Goal: Find specific page/section: Find specific page/section

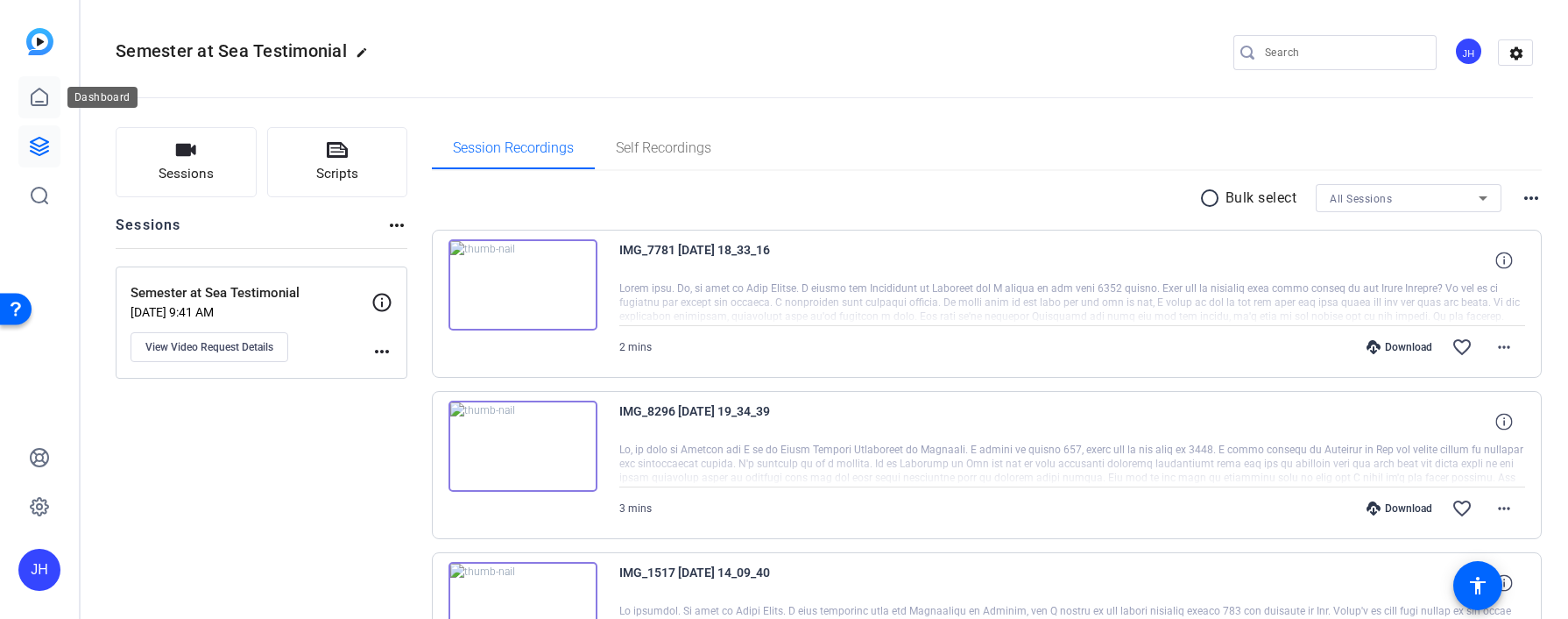
click at [27, 100] on link at bounding box center [39, 97] width 43 height 43
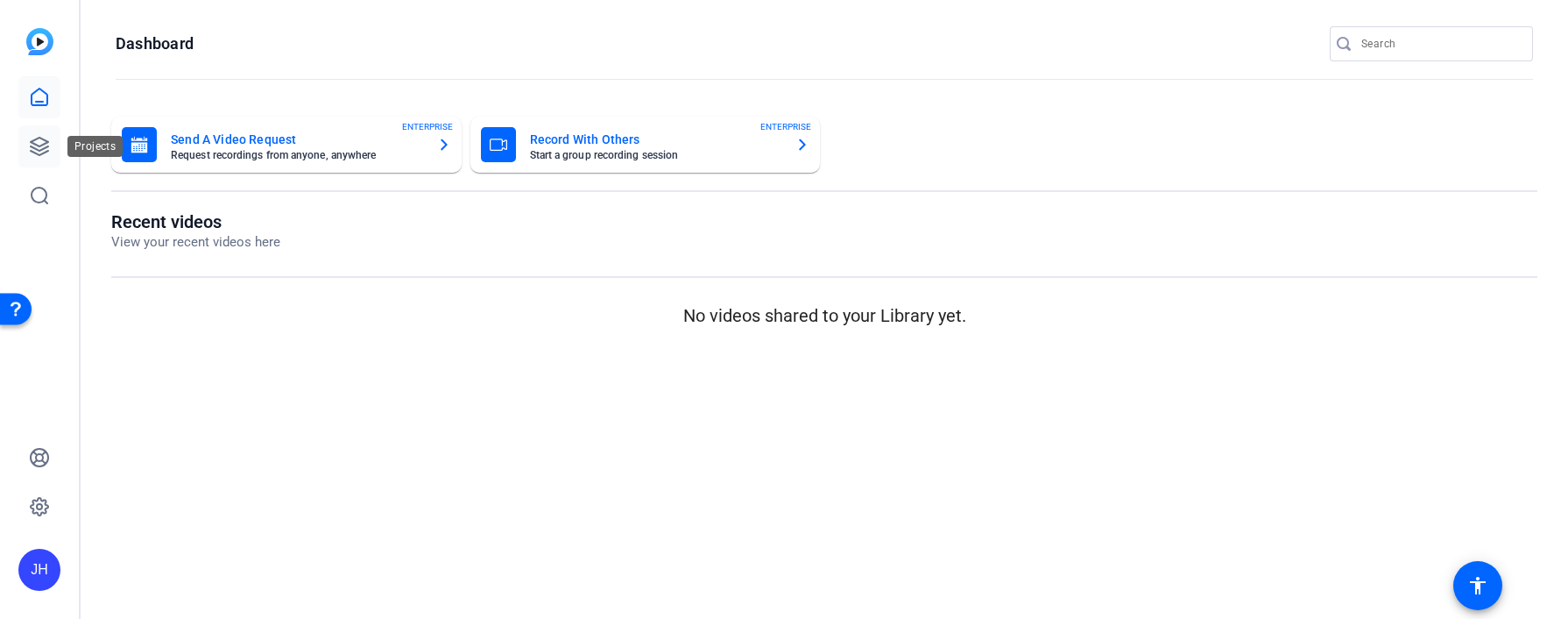
click at [29, 148] on icon at bounding box center [40, 146] width 21 height 21
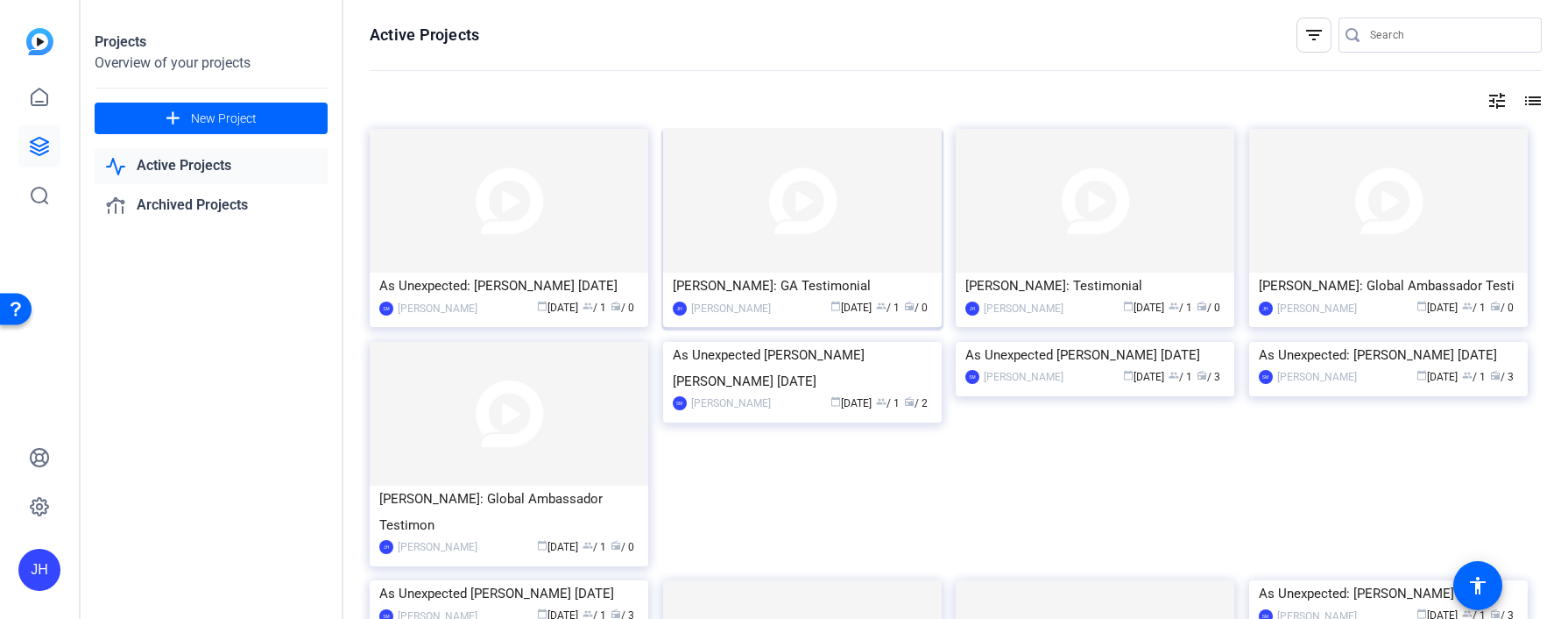
click at [825, 245] on img at bounding box center [802, 200] width 279 height 144
